Goal: Task Accomplishment & Management: Complete application form

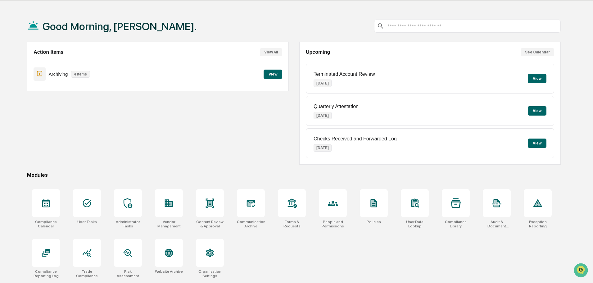
scroll to position [30, 0]
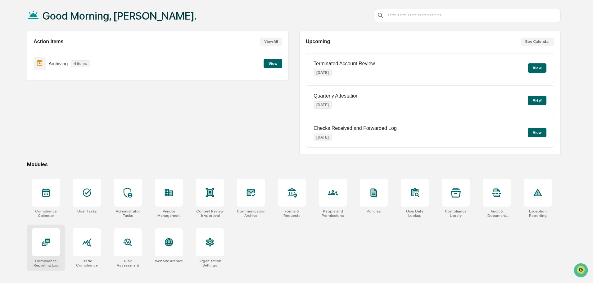
click at [39, 245] on div at bounding box center [46, 242] width 28 height 28
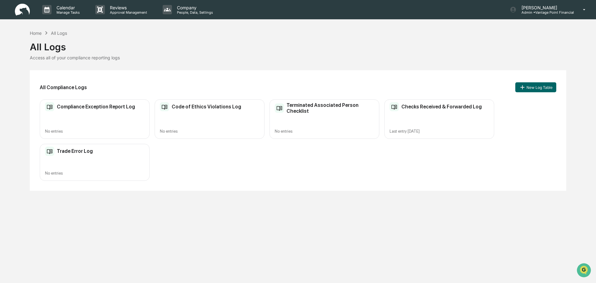
click at [453, 113] on div "Checks Received & Forwarded Log Last entry Sep 11, 2025" at bounding box center [440, 118] width 110 height 39
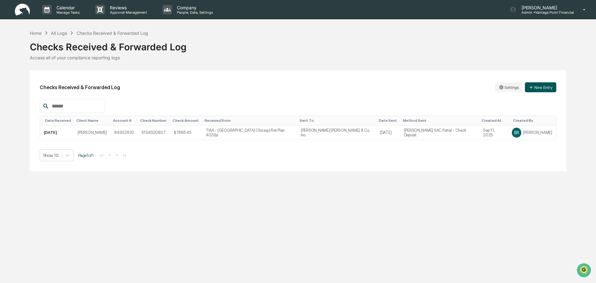
click at [537, 85] on button "New Entry" at bounding box center [540, 87] width 31 height 10
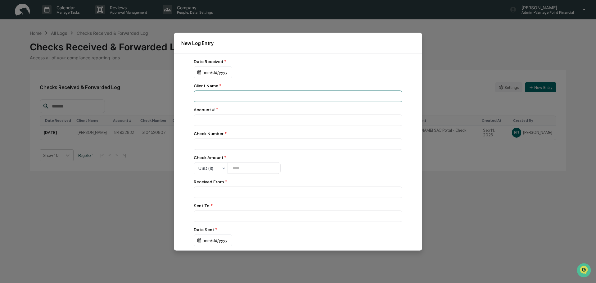
click at [256, 95] on input at bounding box center [298, 95] width 209 height 11
type input "*"
type input "**********"
click at [211, 75] on div "mm/dd/yyyy" at bounding box center [213, 72] width 39 height 12
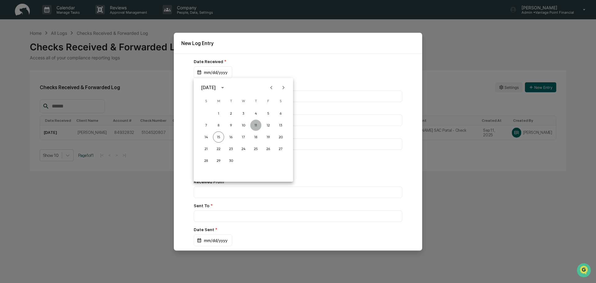
click at [258, 125] on button "11" at bounding box center [255, 125] width 11 height 11
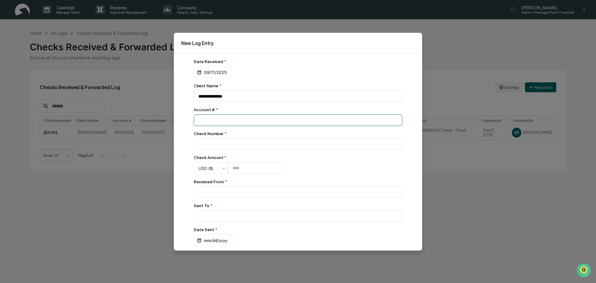
click at [217, 119] on input "number" at bounding box center [298, 119] width 209 height 11
type input "****"
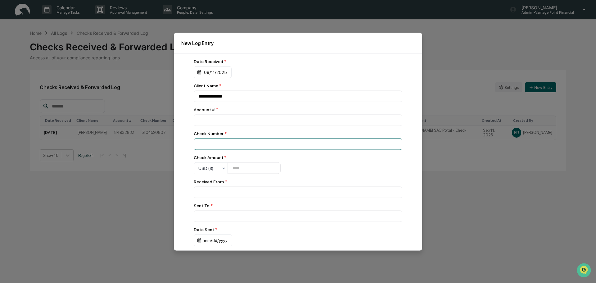
click at [215, 147] on input at bounding box center [298, 143] width 209 height 11
type input "**********"
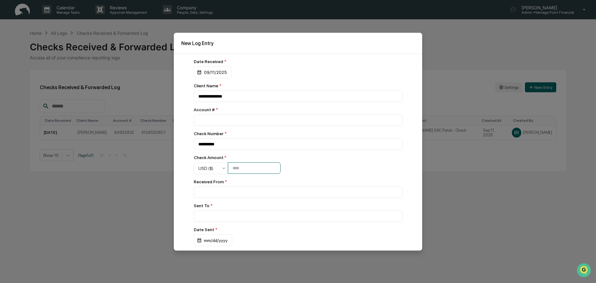
click at [264, 173] on input "number" at bounding box center [254, 167] width 53 height 11
type input "*****"
click at [268, 191] on input at bounding box center [298, 191] width 209 height 11
drag, startPoint x: 315, startPoint y: 40, endPoint x: 300, endPoint y: 68, distance: 31.8
click at [301, 68] on div "**********" at bounding box center [298, 142] width 248 height 218
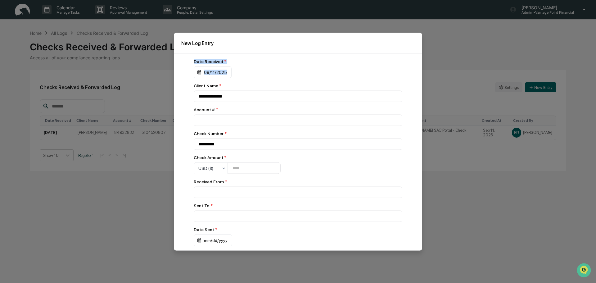
scroll to position [47, 0]
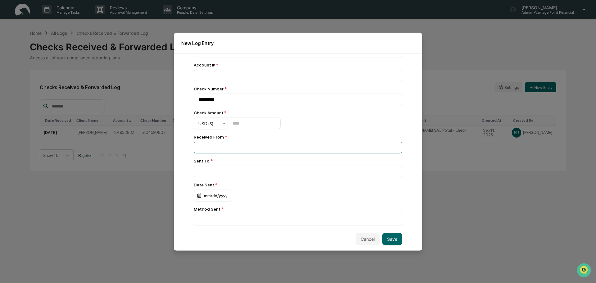
click at [245, 149] on input at bounding box center [298, 147] width 209 height 11
click at [210, 168] on input at bounding box center [298, 171] width 209 height 11
click at [223, 171] on input at bounding box center [298, 171] width 209 height 11
click at [224, 145] on input at bounding box center [298, 147] width 209 height 11
type input "**********"
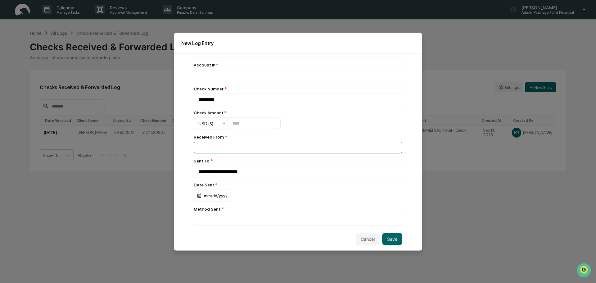
click at [238, 144] on input at bounding box center [298, 147] width 209 height 11
type input "**********"
click at [238, 217] on input at bounding box center [298, 219] width 209 height 11
type input "*"
type input "**********"
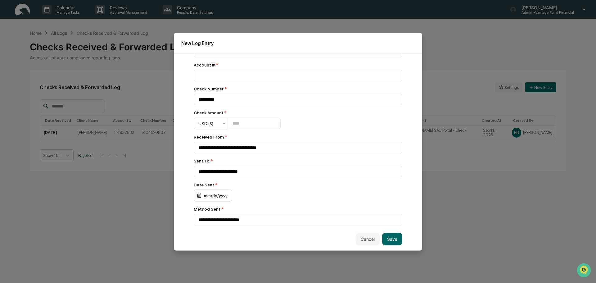
click at [214, 192] on div "mm/dd/yyyy" at bounding box center [213, 195] width 39 height 12
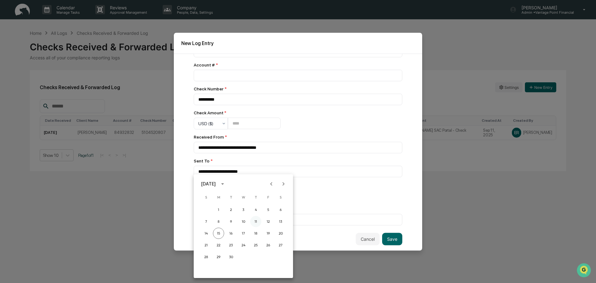
click at [256, 221] on button "11" at bounding box center [255, 221] width 11 height 11
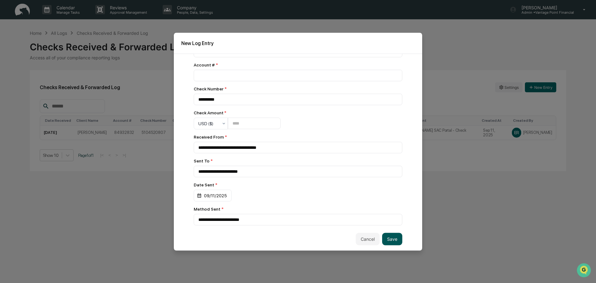
click at [394, 243] on button "Save" at bounding box center [392, 239] width 20 height 12
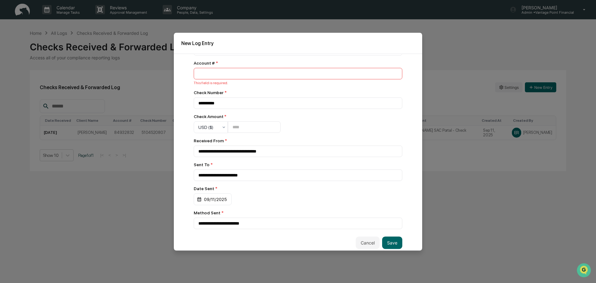
scroll to position [0, 0]
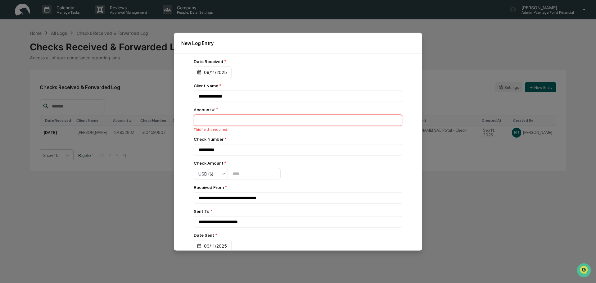
click at [210, 122] on input "number" at bounding box center [298, 119] width 209 height 11
type input "********"
click at [230, 129] on div "This field is required." at bounding box center [298, 129] width 209 height 4
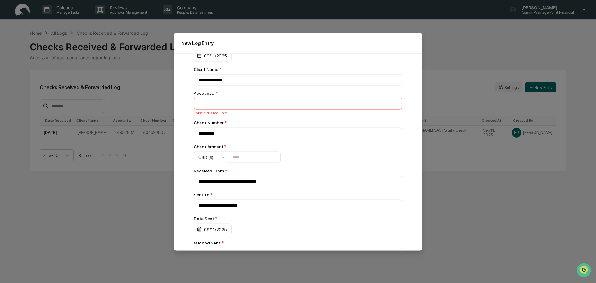
scroll to position [52, 0]
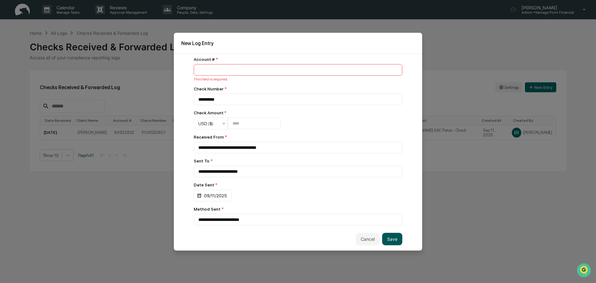
click at [390, 234] on button "Save" at bounding box center [392, 239] width 20 height 12
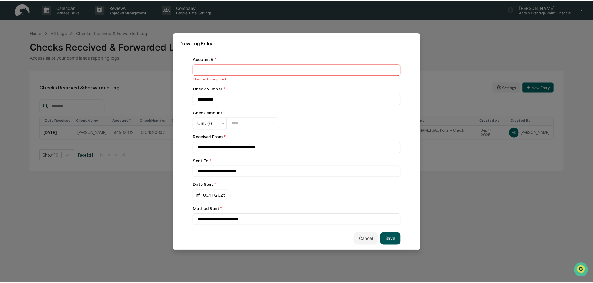
scroll to position [47, 0]
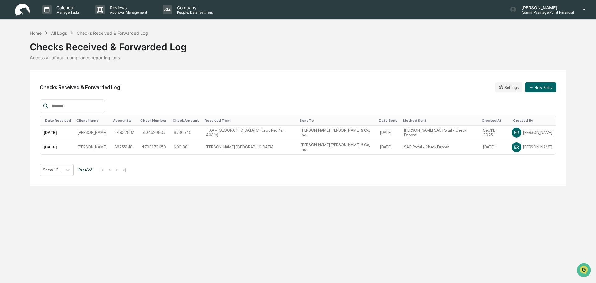
click at [36, 35] on div "Home" at bounding box center [36, 32] width 12 height 5
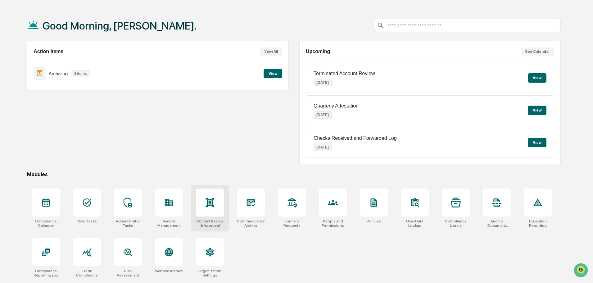
scroll to position [30, 0]
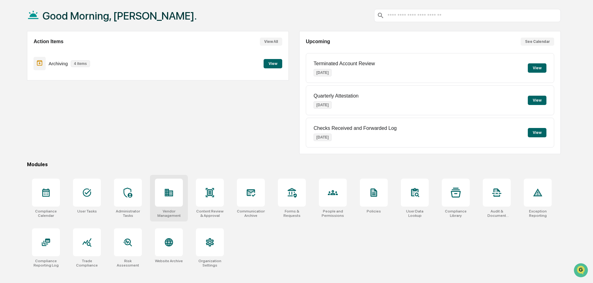
click at [172, 194] on icon at bounding box center [169, 192] width 8 height 7
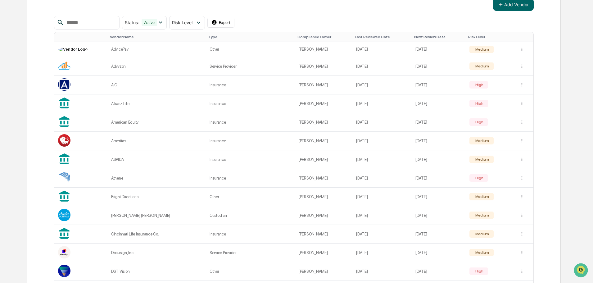
scroll to position [87, 0]
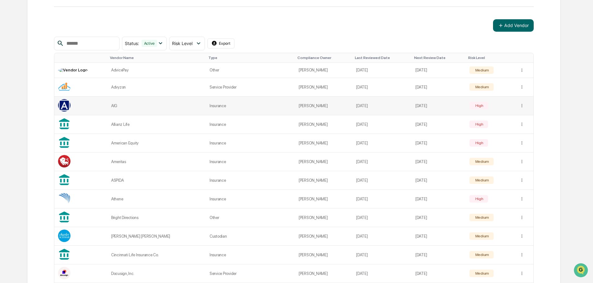
click at [62, 106] on img at bounding box center [64, 105] width 12 height 12
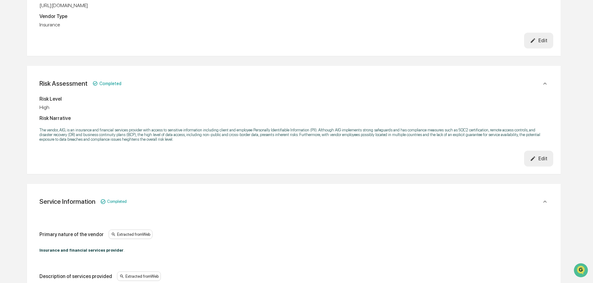
scroll to position [186, 0]
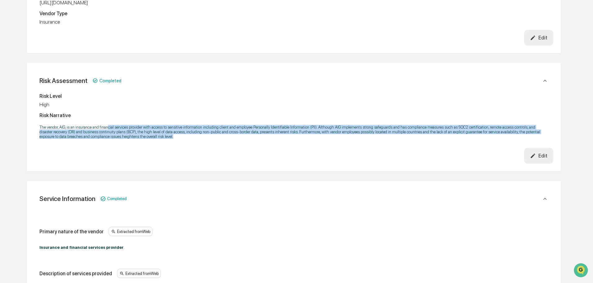
drag, startPoint x: 162, startPoint y: 138, endPoint x: 198, endPoint y: 146, distance: 36.9
click at [198, 146] on div "Risk Level High Risk Narrative The vendor, AIG, is an insurance and financial s…" at bounding box center [293, 119] width 519 height 57
click at [199, 146] on div "Risk Level High Risk Narrative The vendor, AIG, is an insurance and financial s…" at bounding box center [293, 119] width 519 height 57
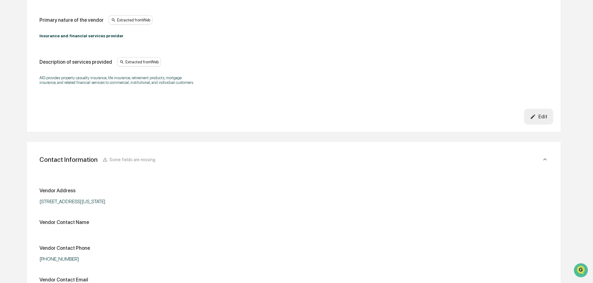
scroll to position [466, 0]
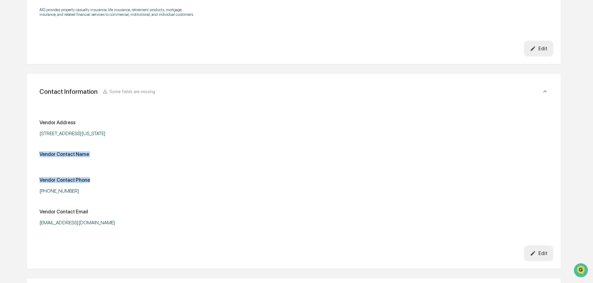
drag, startPoint x: 40, startPoint y: 153, endPoint x: 125, endPoint y: 167, distance: 86.6
click at [125, 167] on div "Vendor Address [STREET_ADDRESS][US_STATE][PHONE_NUMBER] Vendor Contact Name Ven…" at bounding box center [293, 173] width 509 height 106
click at [131, 168] on div "Vendor Address [STREET_ADDRESS][US_STATE][PHONE_NUMBER] Vendor Contact Name Ven…" at bounding box center [293, 173] width 509 height 106
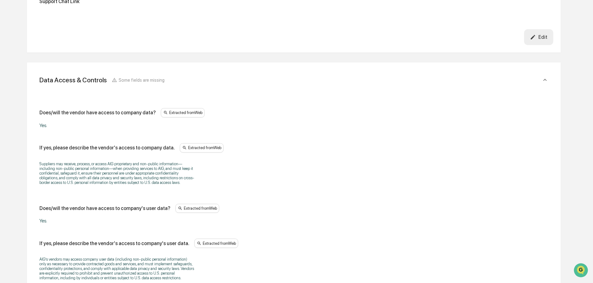
scroll to position [870, 0]
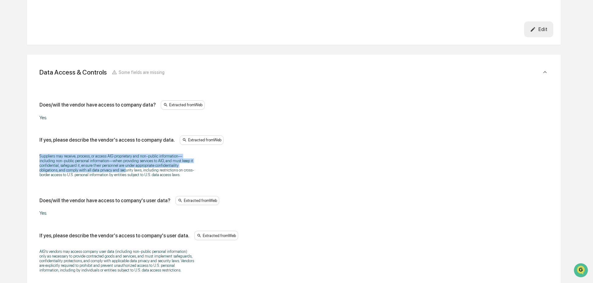
drag, startPoint x: 42, startPoint y: 156, endPoint x: 131, endPoint y: 172, distance: 90.2
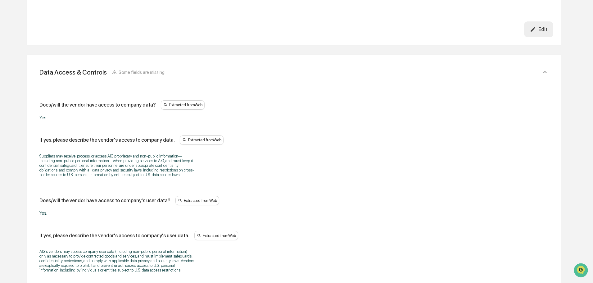
click at [131, 172] on p "Suppliers may receive, process, or access AIG proprietary and non-public inform…" at bounding box center [116, 165] width 155 height 23
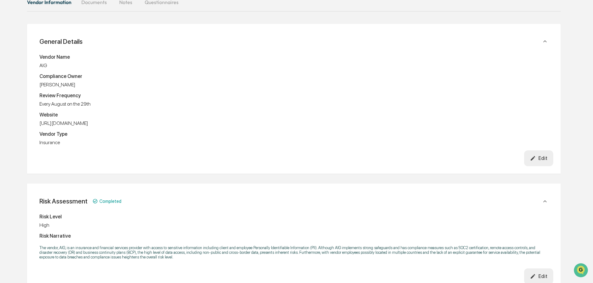
scroll to position [0, 0]
